Goal: Information Seeking & Learning: Check status

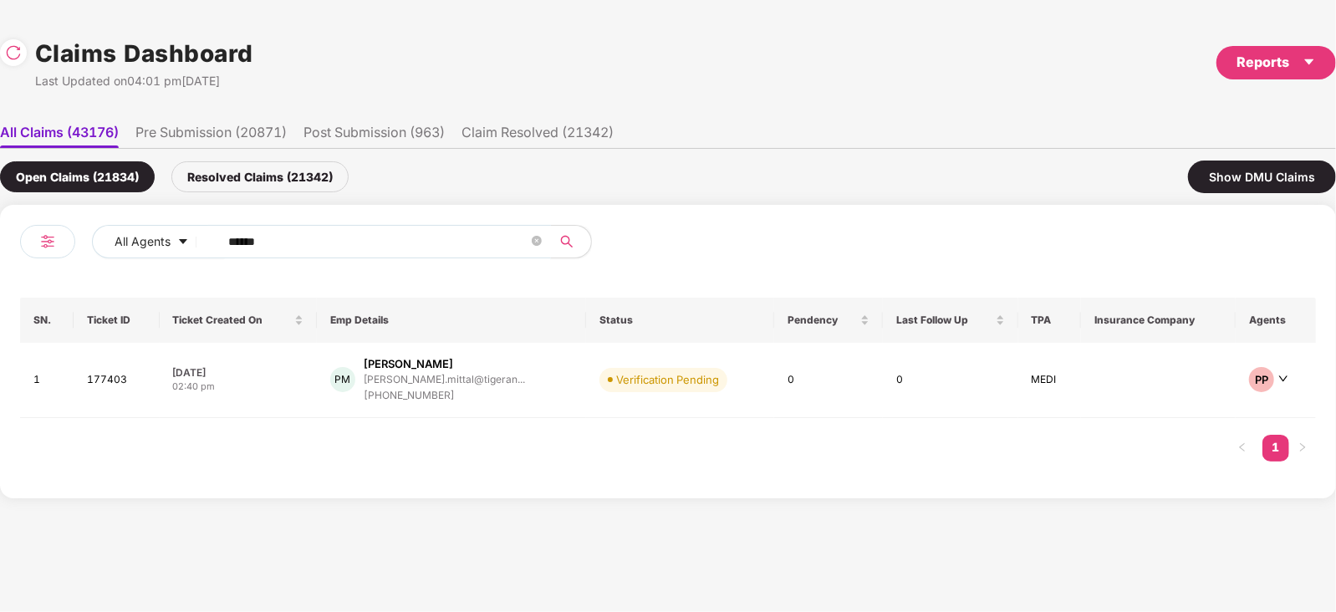
click at [377, 235] on input "******" at bounding box center [378, 241] width 300 height 25
paste input "text"
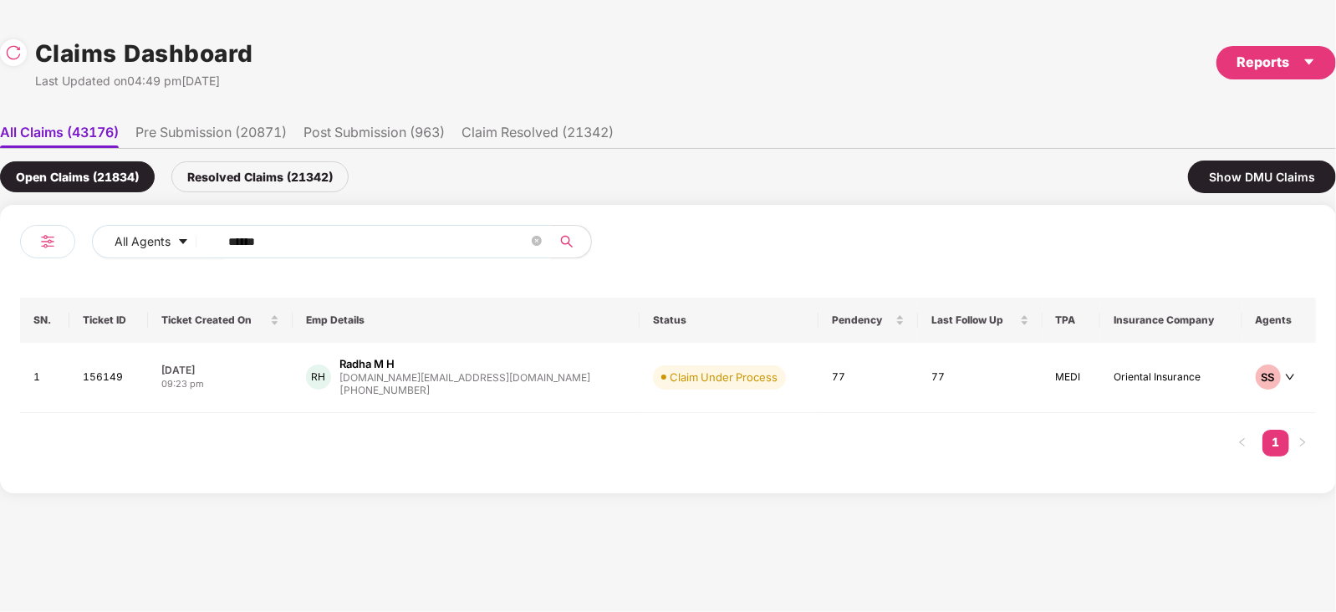
type input "******"
click at [512, 381] on div "RH Radha M H radha.mh@greytip.com +919535626669" at bounding box center [466, 377] width 320 height 43
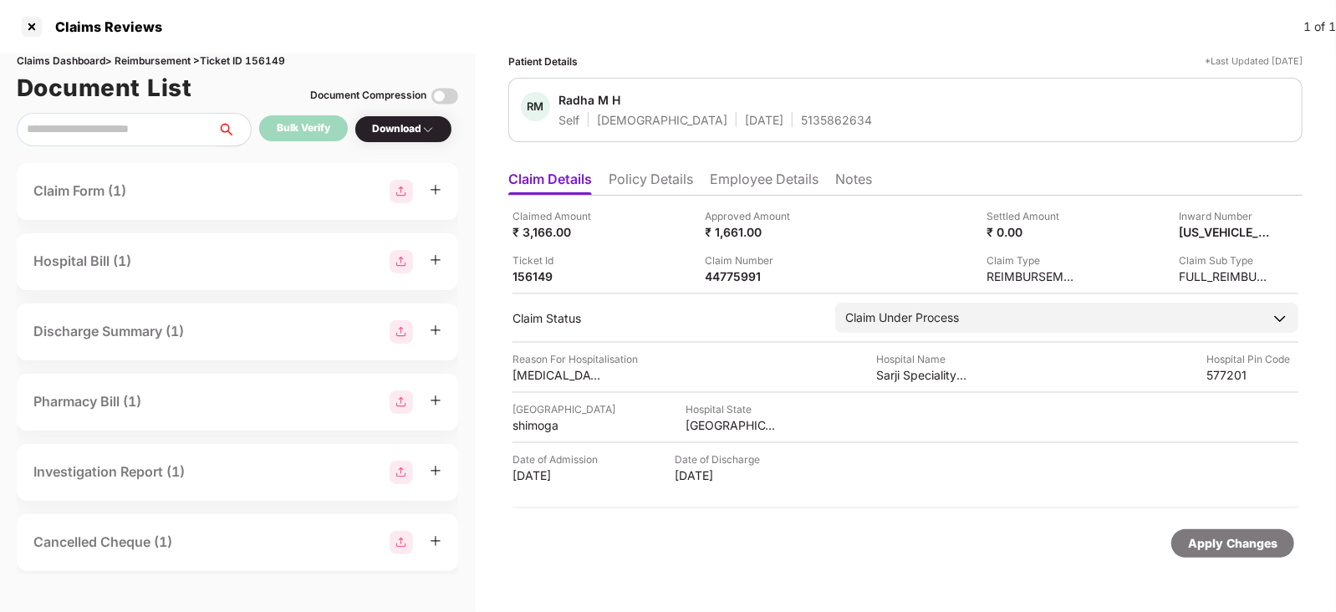
click at [737, 180] on li "Employee Details" at bounding box center [764, 183] width 109 height 24
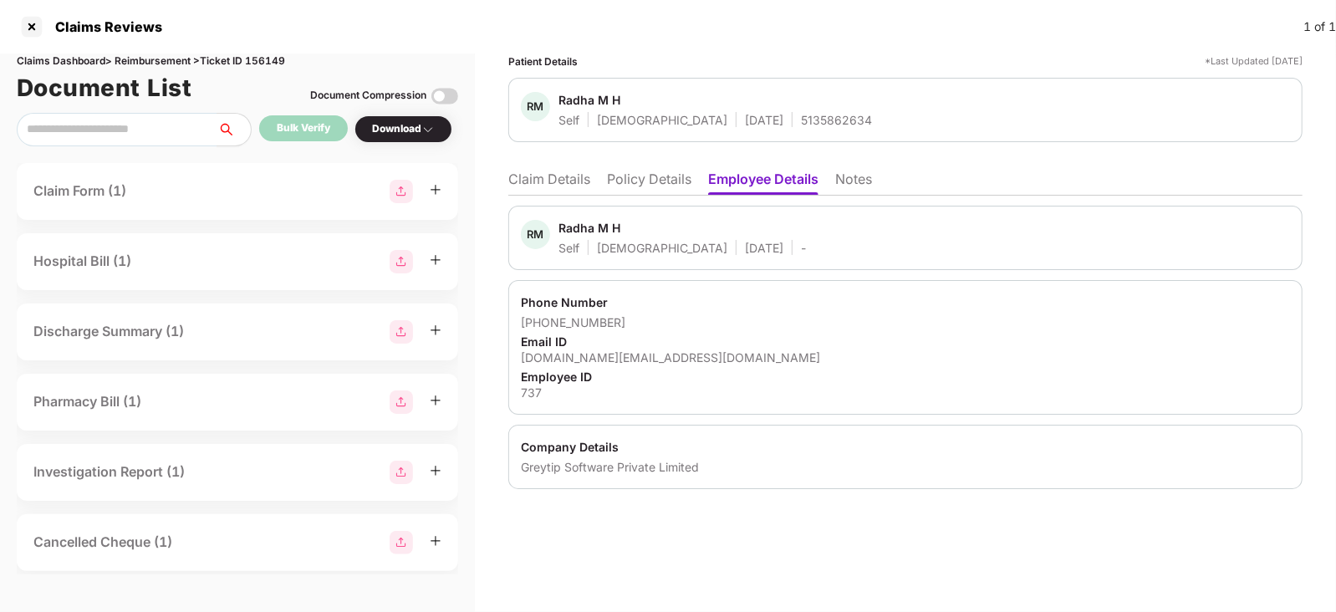
click at [563, 186] on li "Claim Details" at bounding box center [549, 183] width 82 height 24
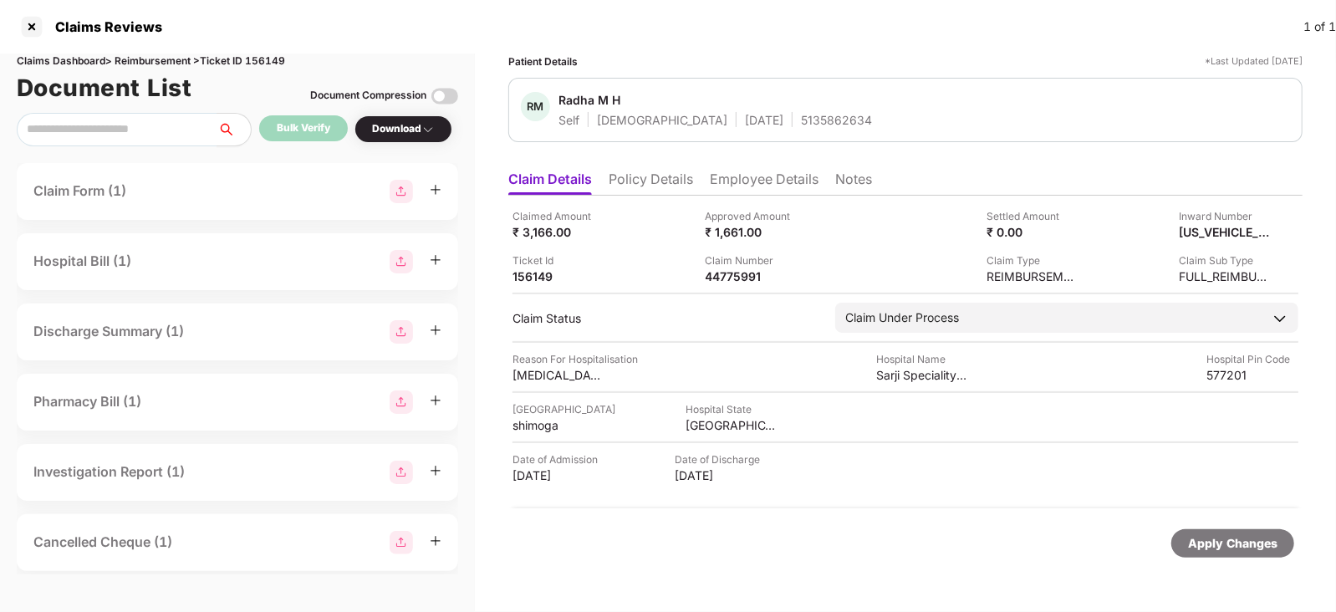
click at [761, 216] on div "Approved Amount" at bounding box center [752, 216] width 92 height 16
click at [774, 200] on div "Claimed Amount ₹ 3,166.00 Approved Amount ₹ 1,661.00 Settled Amount ₹ 0.00 Inwa…" at bounding box center [905, 352] width 794 height 313
click at [786, 176] on li "Employee Details" at bounding box center [764, 183] width 109 height 24
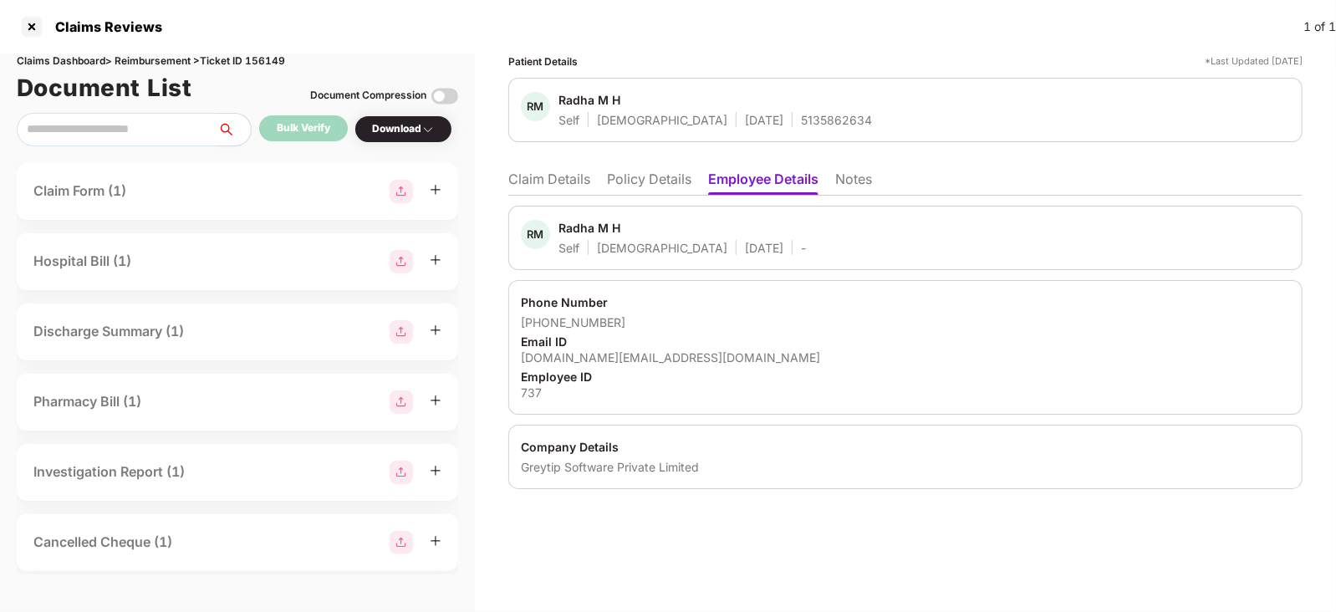
click at [612, 360] on div "[DOMAIN_NAME][EMAIL_ADDRESS][DOMAIN_NAME]" at bounding box center [905, 358] width 769 height 16
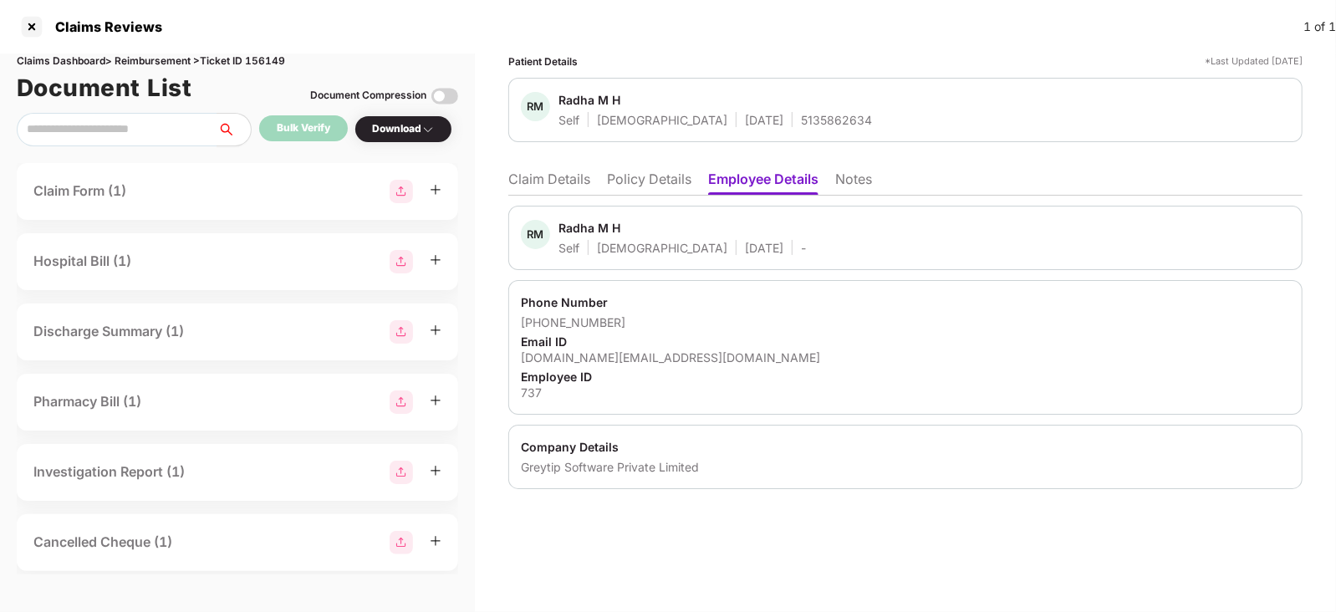
click at [549, 187] on li "Claim Details" at bounding box center [549, 183] width 82 height 24
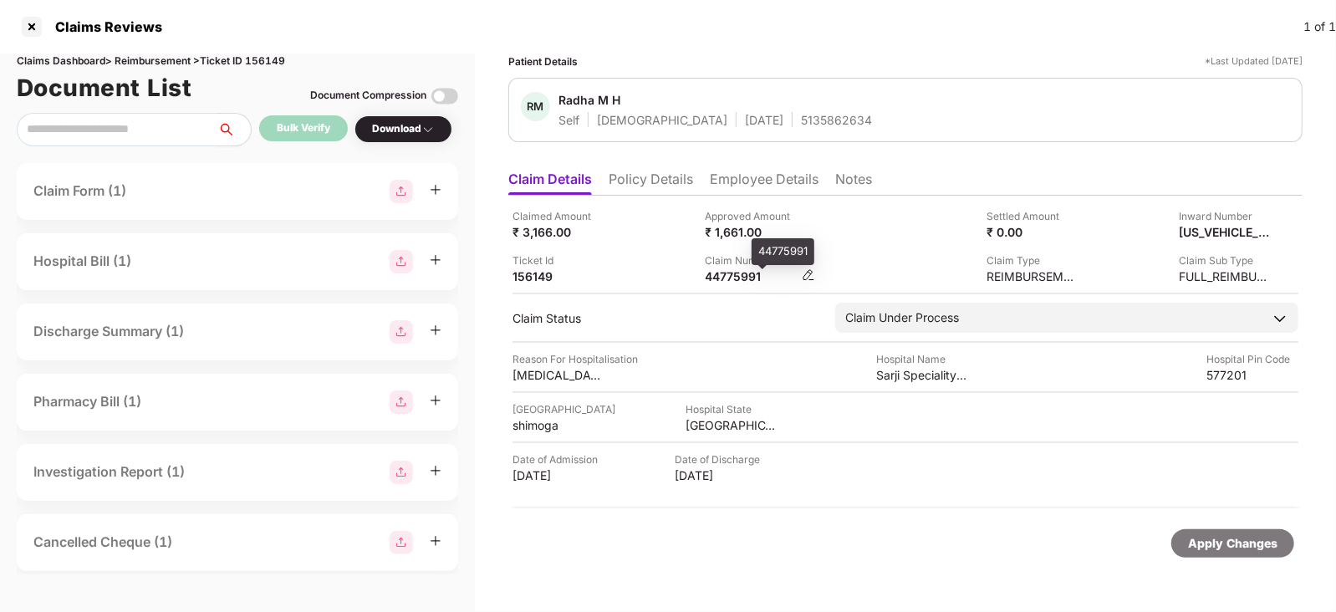
click at [723, 275] on div "44775991" at bounding box center [752, 276] width 92 height 16
copy div "44775991"
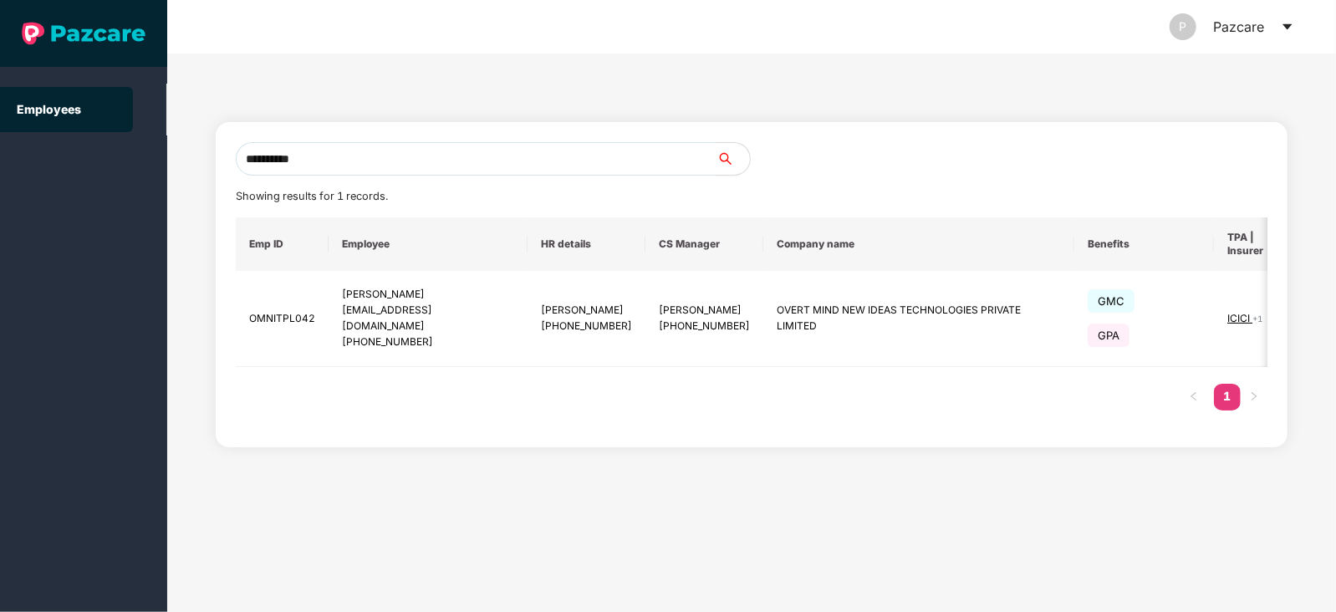
click at [476, 152] on input "**********" at bounding box center [476, 158] width 481 height 33
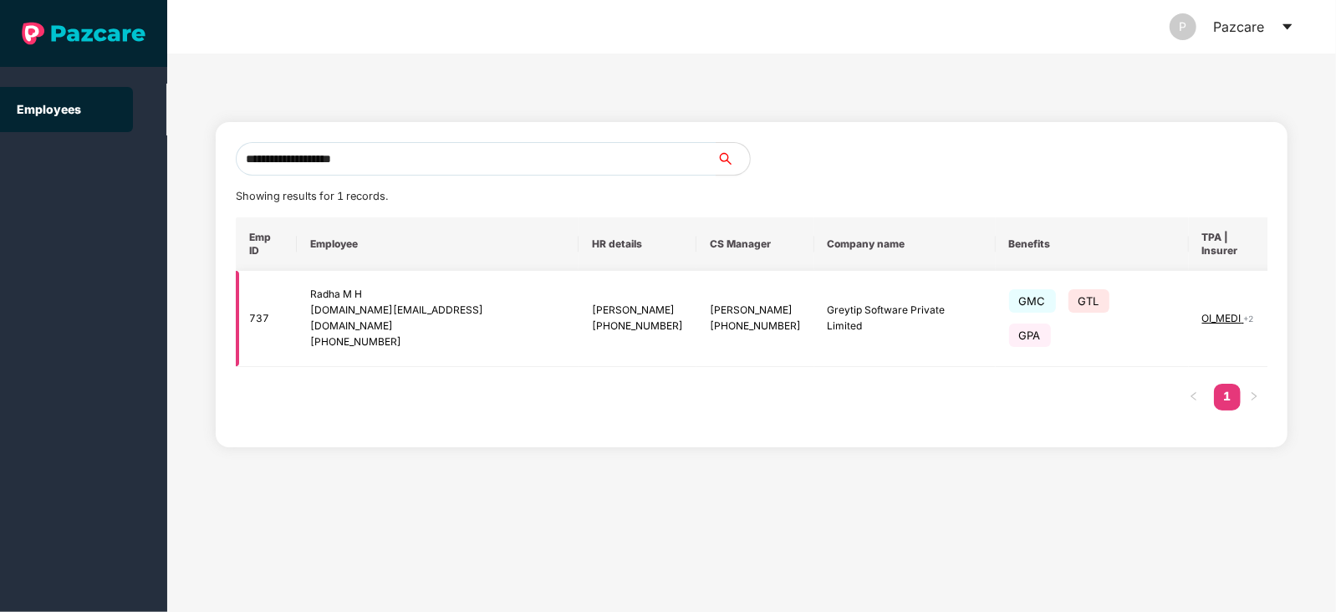
type input "**********"
click at [1299, 307] on img at bounding box center [1310, 318] width 23 height 23
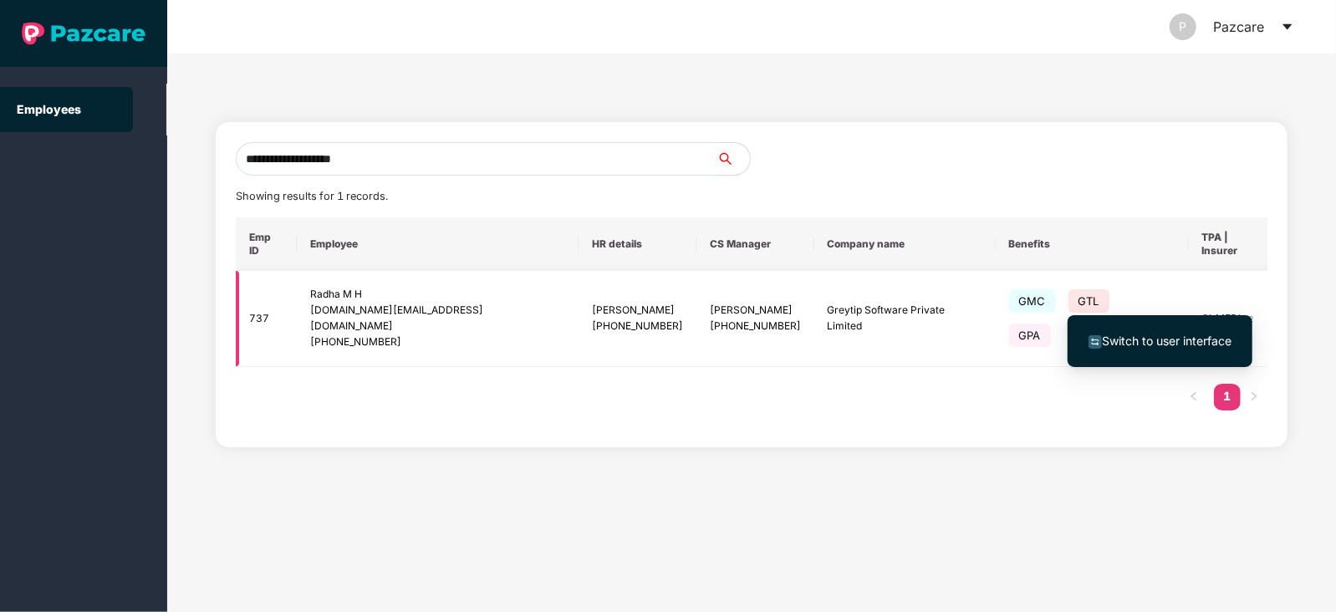
click at [1188, 322] on ul "Switch to user interface" at bounding box center [1160, 341] width 185 height 52
click at [1122, 330] on li "Switch to user interface" at bounding box center [1160, 341] width 185 height 35
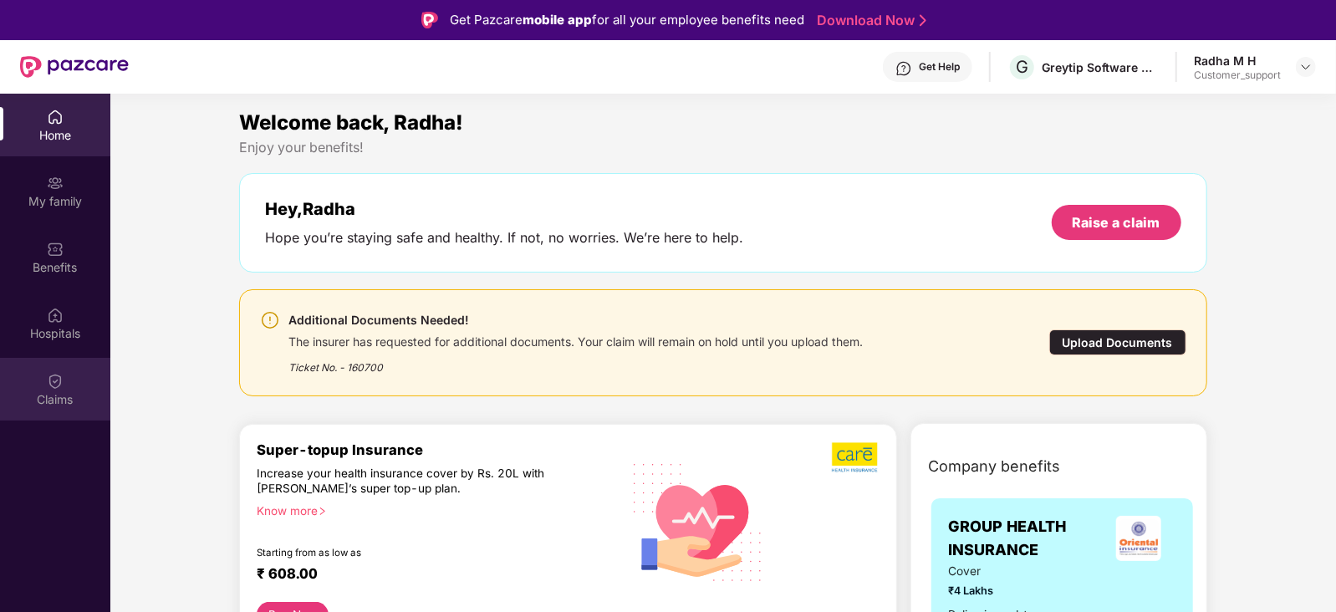
click at [63, 402] on div "Claims" at bounding box center [55, 399] width 110 height 17
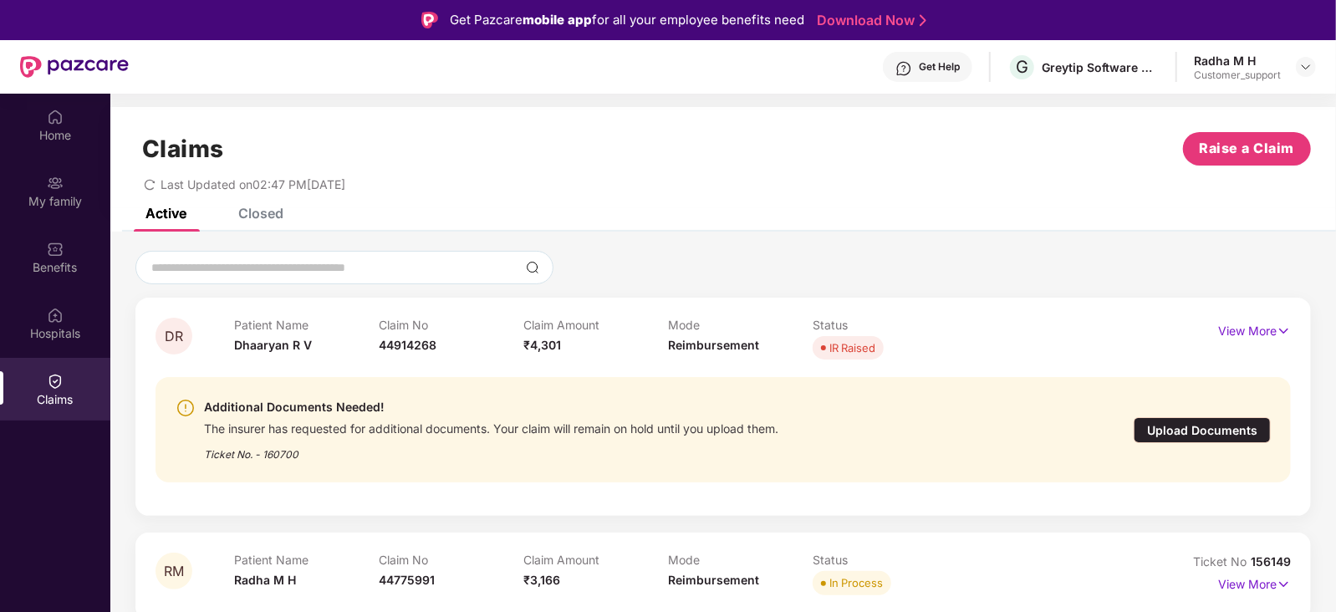
scroll to position [93, 0]
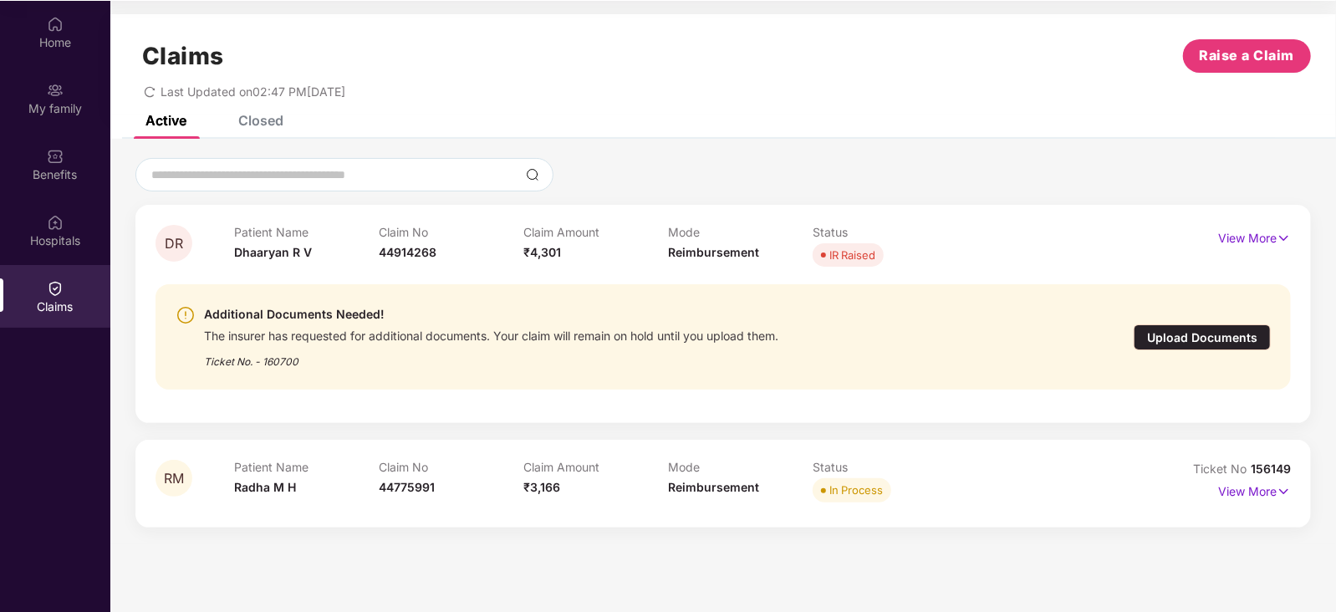
click at [416, 495] on div "Claim No 44775991" at bounding box center [451, 483] width 145 height 46
click at [253, 114] on div "Claims Raise a Claim Last Updated on 02:47 PM[DATE]" at bounding box center [723, 64] width 1226 height 101
click at [254, 115] on div "Closed" at bounding box center [260, 120] width 45 height 17
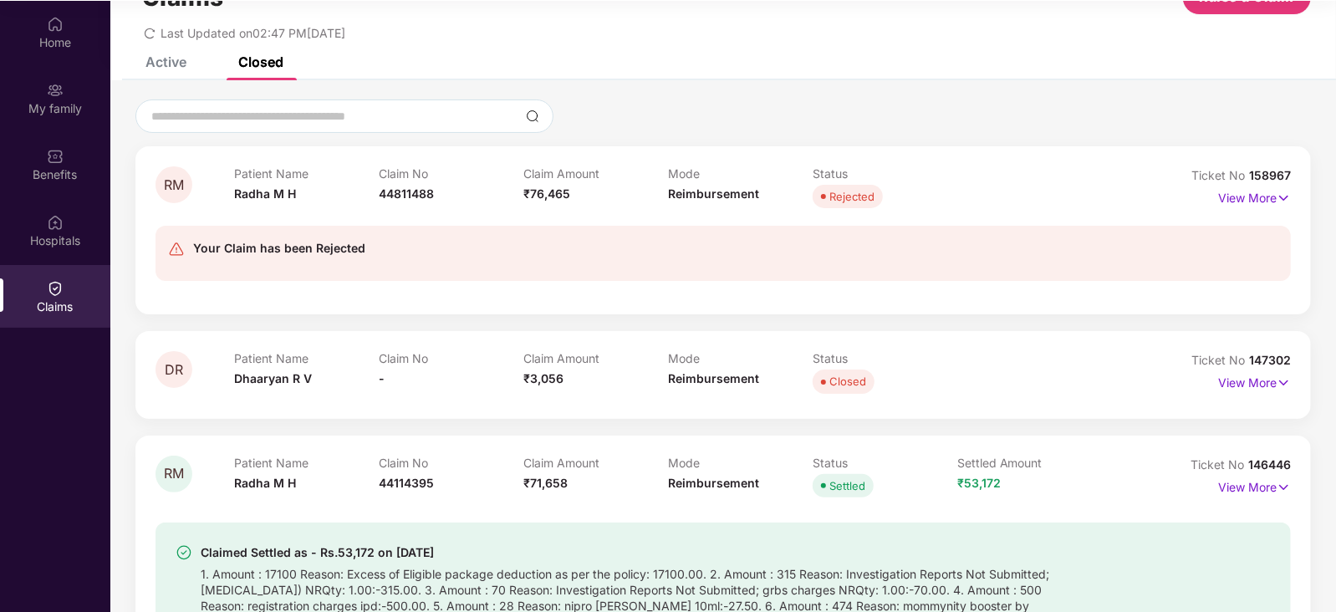
scroll to position [58, 0]
click at [158, 59] on div "Active" at bounding box center [166, 62] width 41 height 17
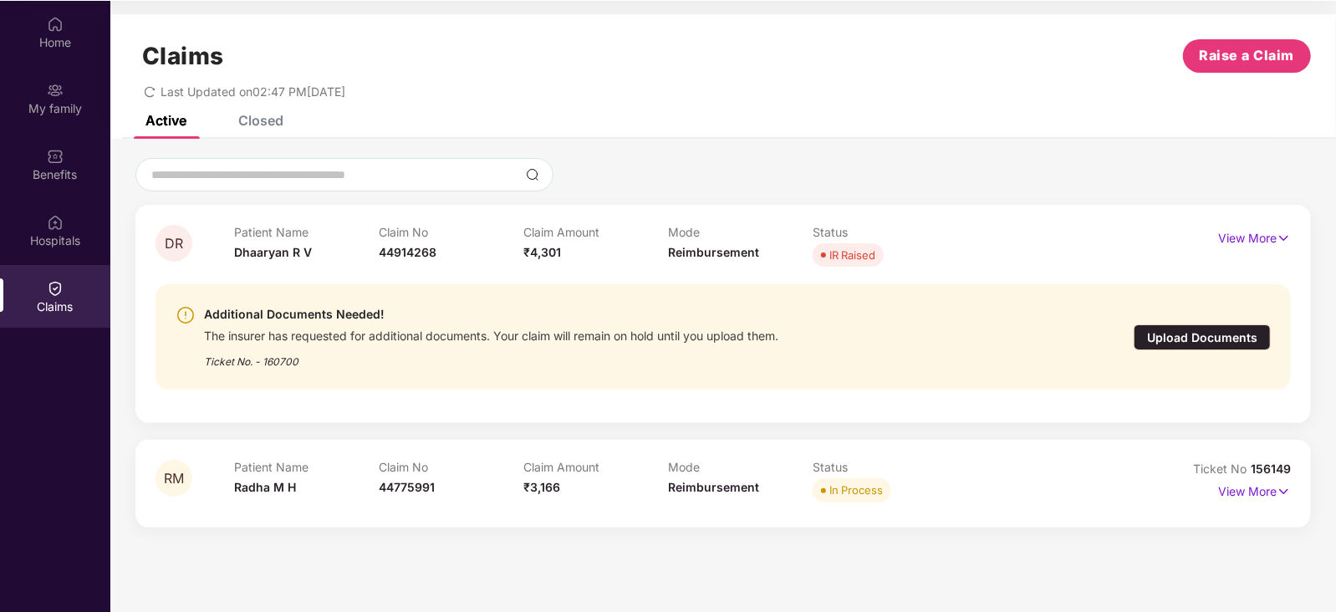
scroll to position [0, 0]
